Goal: Information Seeking & Learning: Find specific page/section

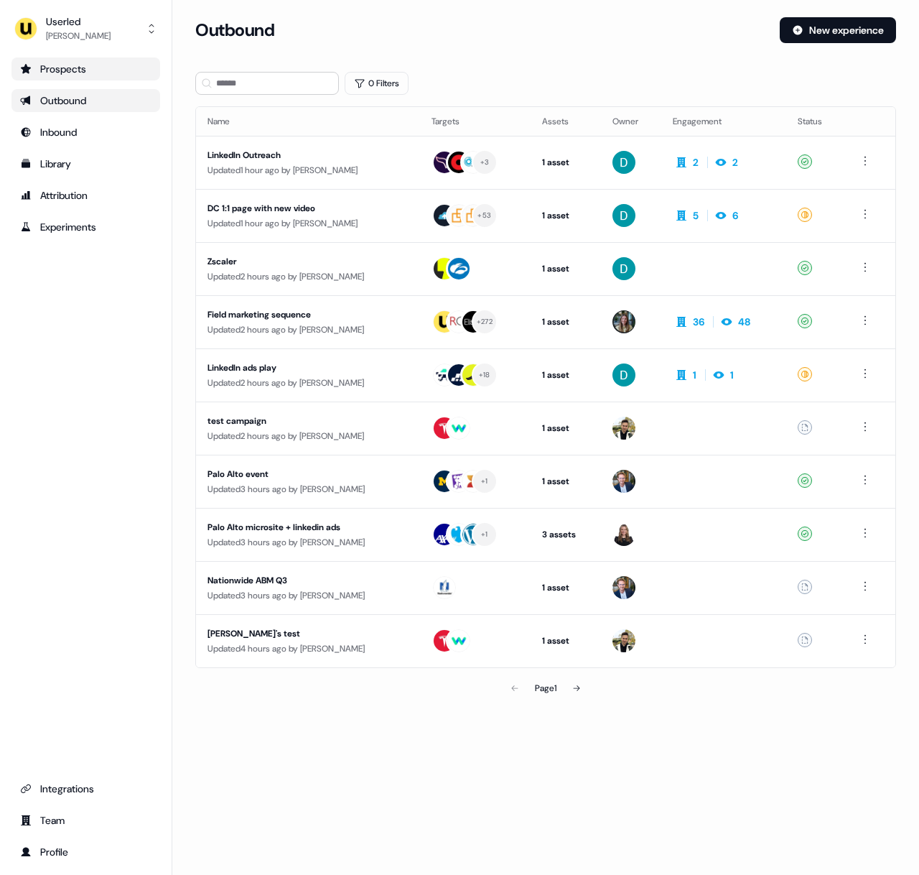
click at [59, 72] on div "Prospects" at bounding box center [85, 69] width 131 height 14
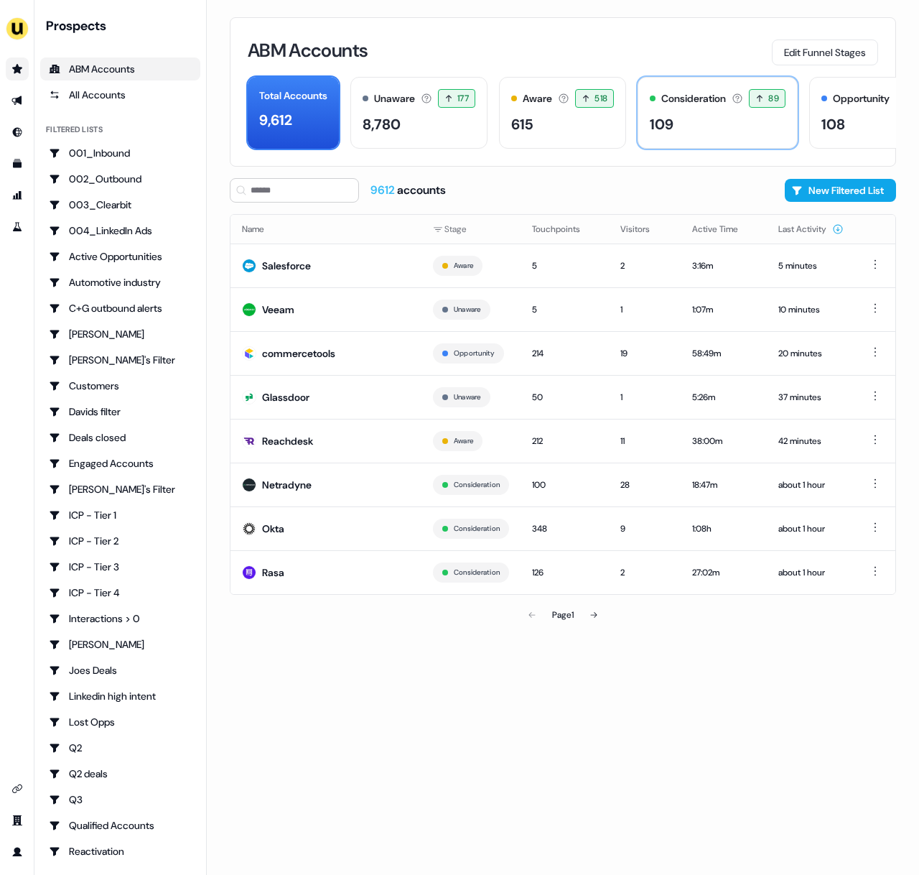
drag, startPoint x: 725, startPoint y: 131, endPoint x: 716, endPoint y: 144, distance: 15.5
click at [725, 131] on div "109" at bounding box center [718, 124] width 136 height 22
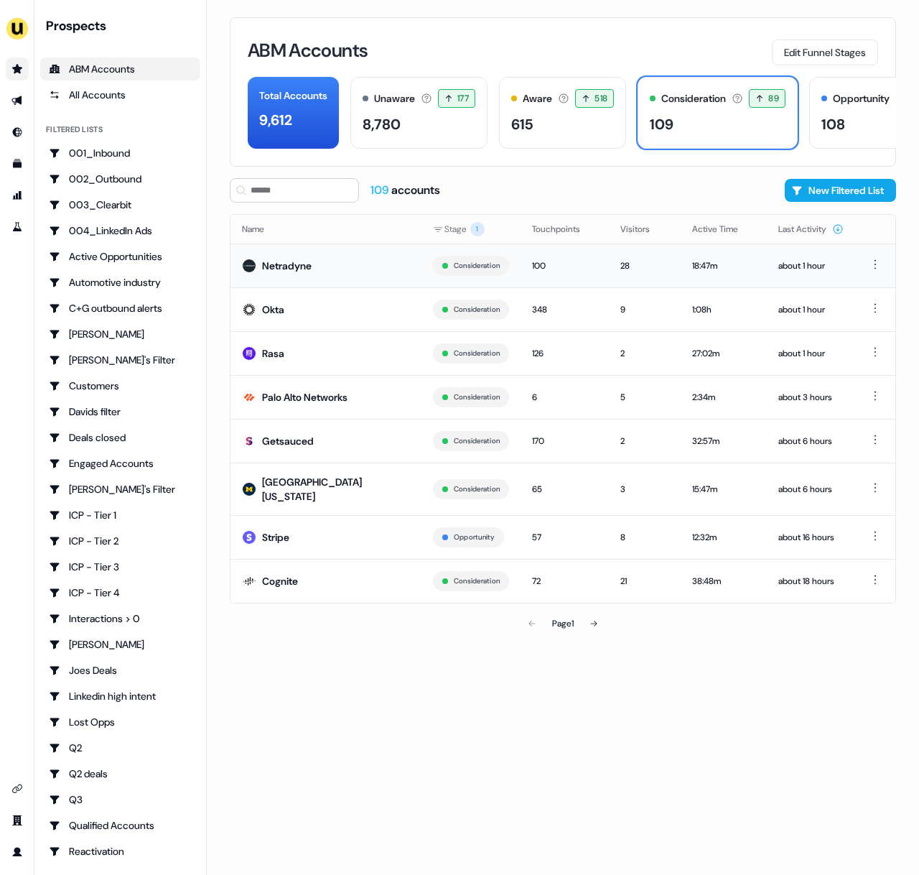
click at [379, 271] on td "Netradyne" at bounding box center [326, 265] width 191 height 44
click at [320, 187] on input at bounding box center [294, 190] width 129 height 24
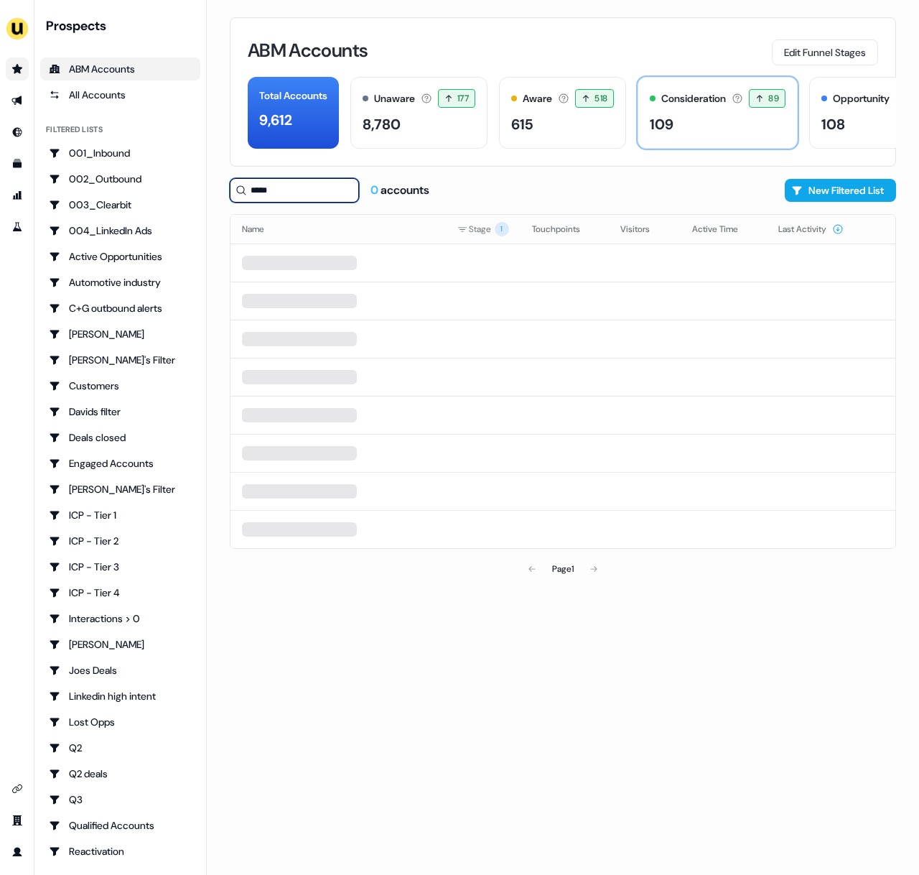
type input "*****"
drag, startPoint x: 695, startPoint y: 114, endPoint x: 666, endPoint y: 129, distance: 32.1
click at [693, 114] on div "109" at bounding box center [718, 124] width 136 height 22
click at [297, 113] on div "9,612" at bounding box center [293, 120] width 68 height 22
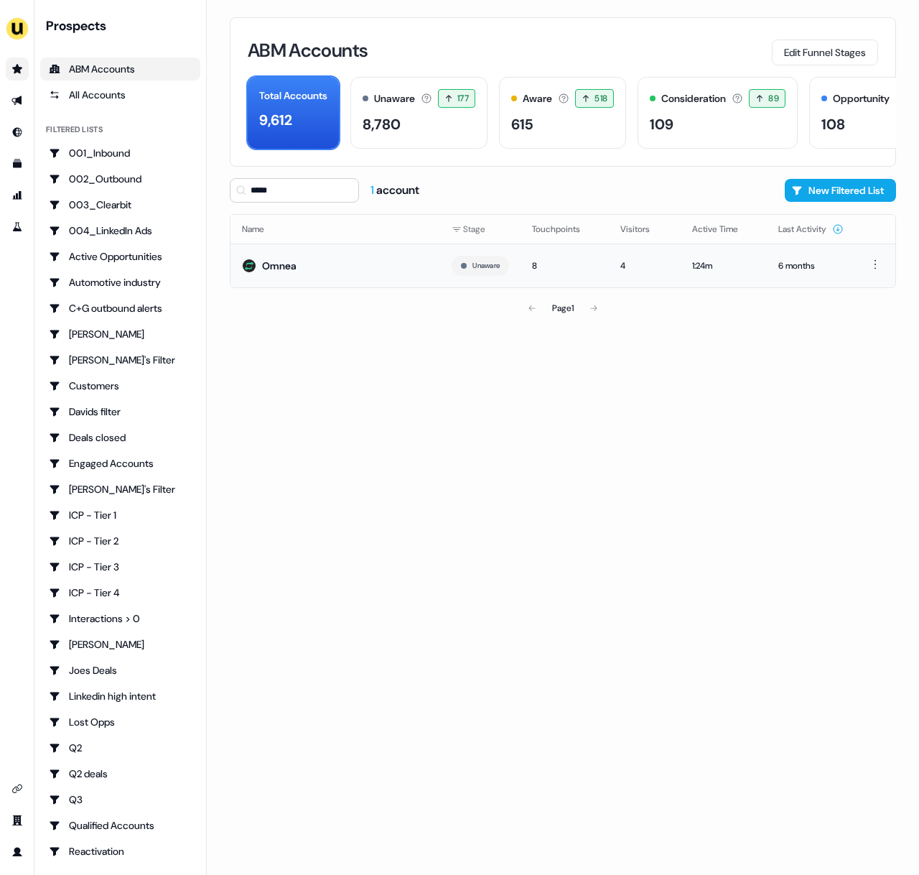
click at [315, 283] on td "Omnea" at bounding box center [336, 265] width 210 height 44
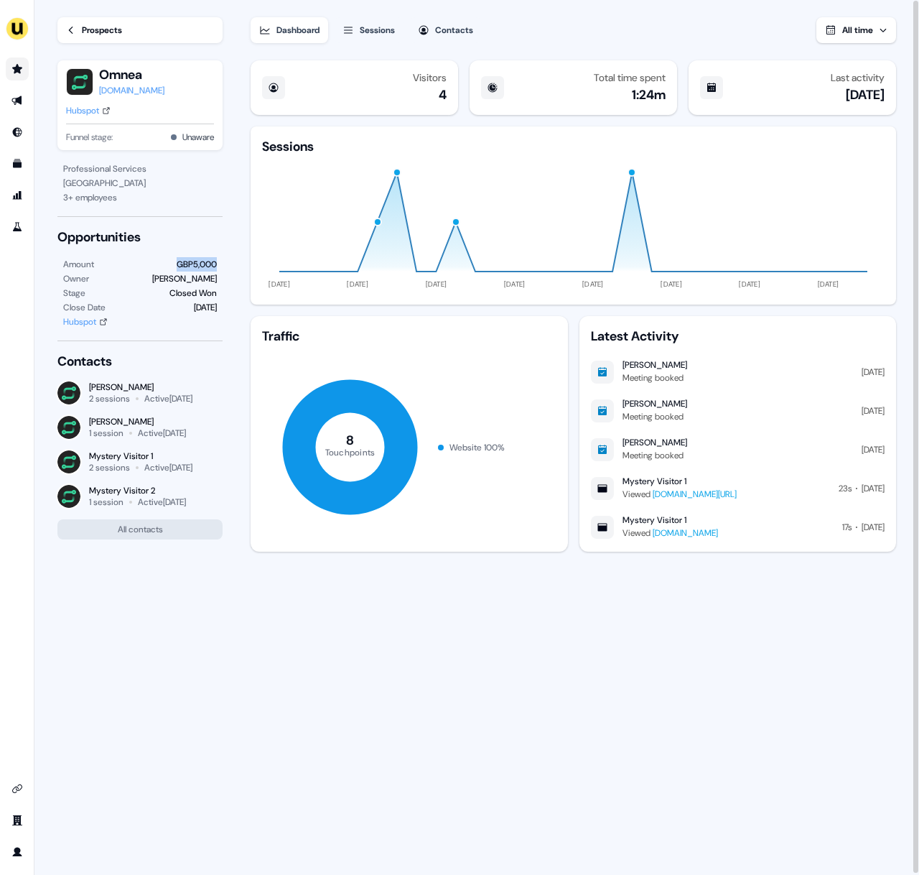
drag, startPoint x: 172, startPoint y: 259, endPoint x: 221, endPoint y: 261, distance: 48.2
click at [221, 261] on div "Amount GBP5,000 Owner [PERSON_NAME] Stage Closed Won Close Date [DATE] Hubspot" at bounding box center [139, 293] width 165 height 72
click at [236, 300] on section "Loading... Prospects Omnea [DOMAIN_NAME] Hubspot Funnel stage: Unaware Professi…" at bounding box center [476, 438] width 885 height 876
click at [239, 340] on section "Loading... Prospects Omnea [DOMAIN_NAME] Hubspot Funnel stage: Unaware Professi…" at bounding box center [476, 438] width 885 height 876
click at [27, 32] on img "side nav menu" at bounding box center [17, 28] width 23 height 23
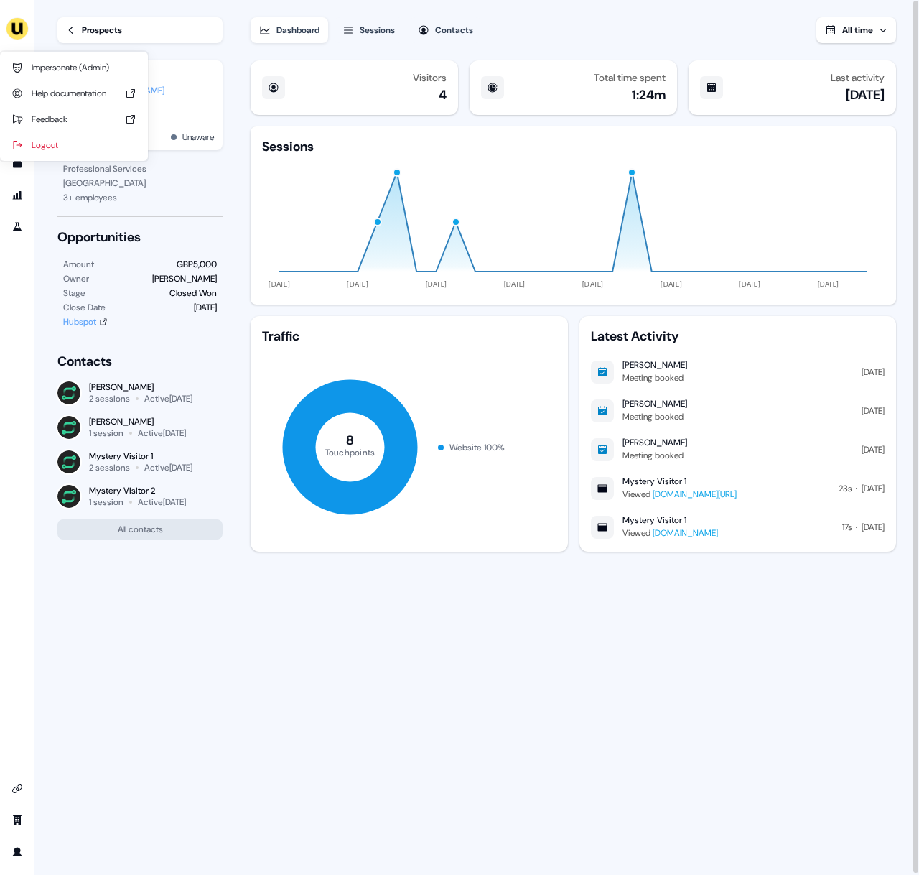
click at [231, 219] on section "Loading... Prospects Omnea [DOMAIN_NAME] Hubspot Funnel stage: Unaware Professi…" at bounding box center [476, 438] width 885 height 876
